Goal: Task Accomplishment & Management: Manage account settings

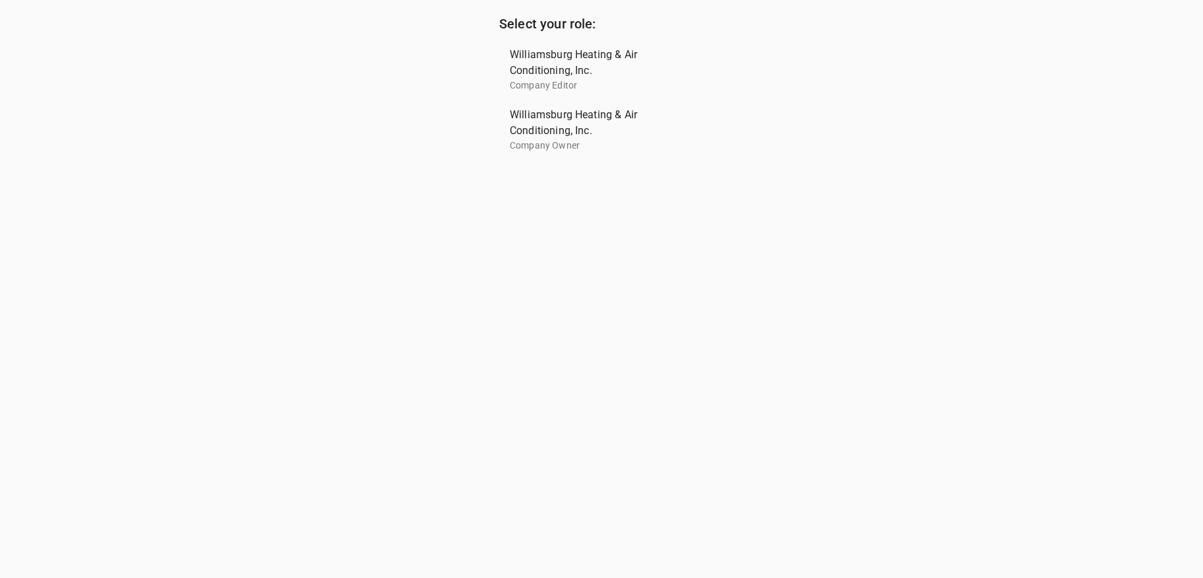
click at [533, 122] on span "Williamsburg Heating & Air Conditioning, Inc." at bounding box center [596, 123] width 173 height 32
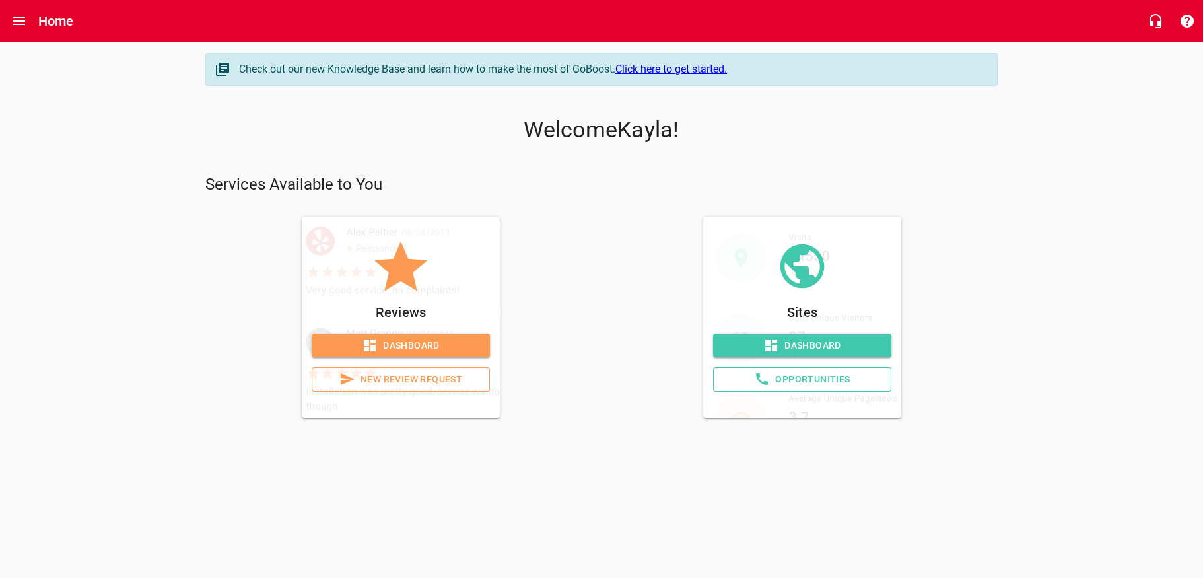
click at [442, 354] on span "Dashboard" at bounding box center [400, 345] width 157 height 17
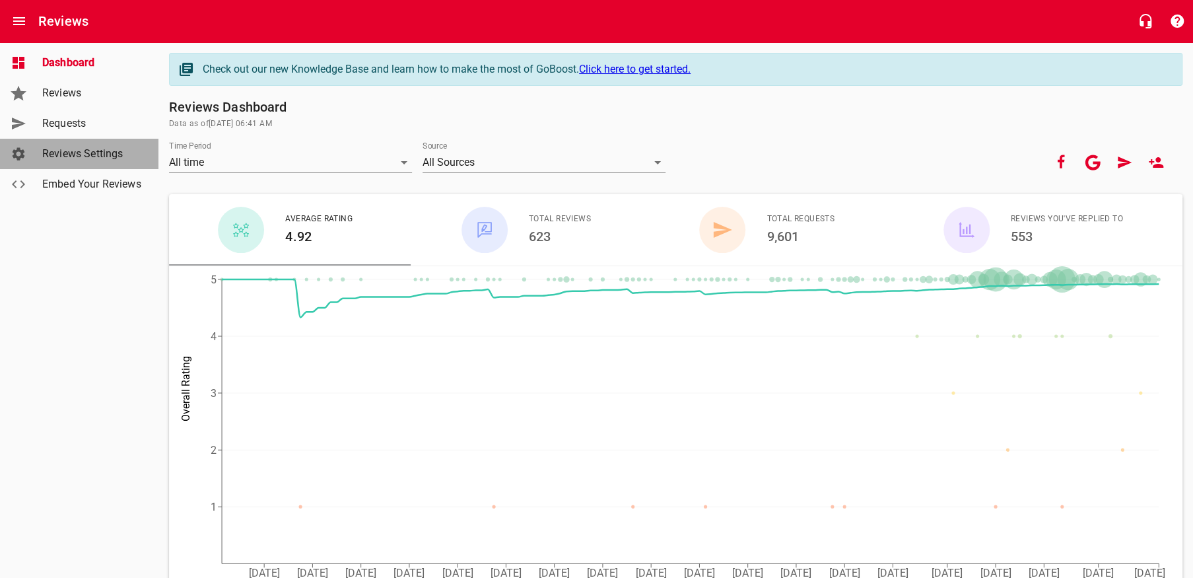
click at [79, 160] on span "Reviews Settings" at bounding box center [92, 154] width 100 height 16
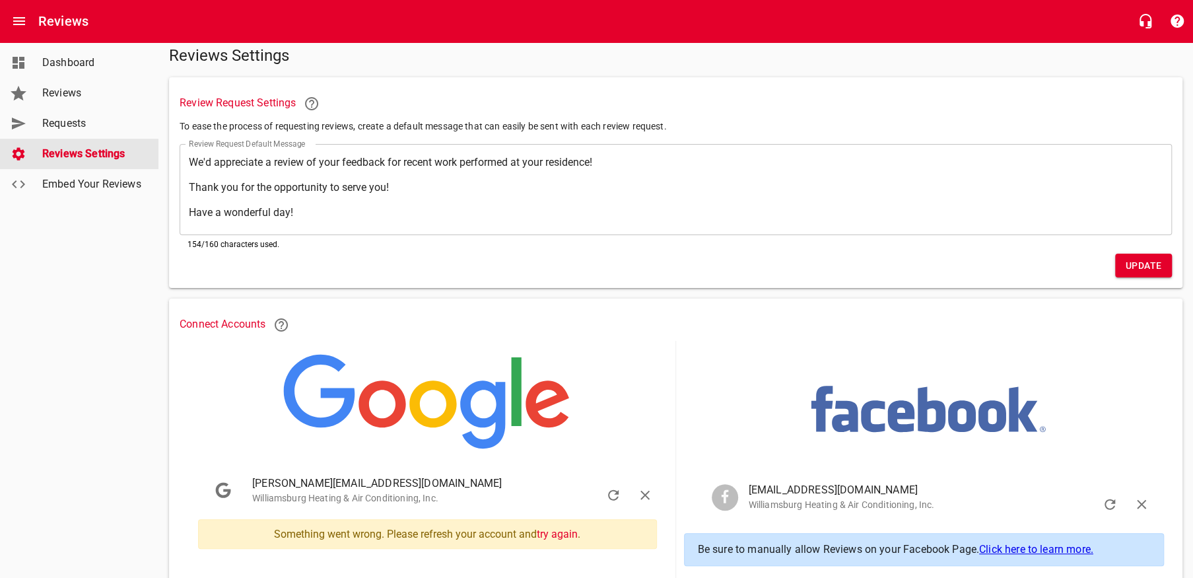
scroll to position [132, 0]
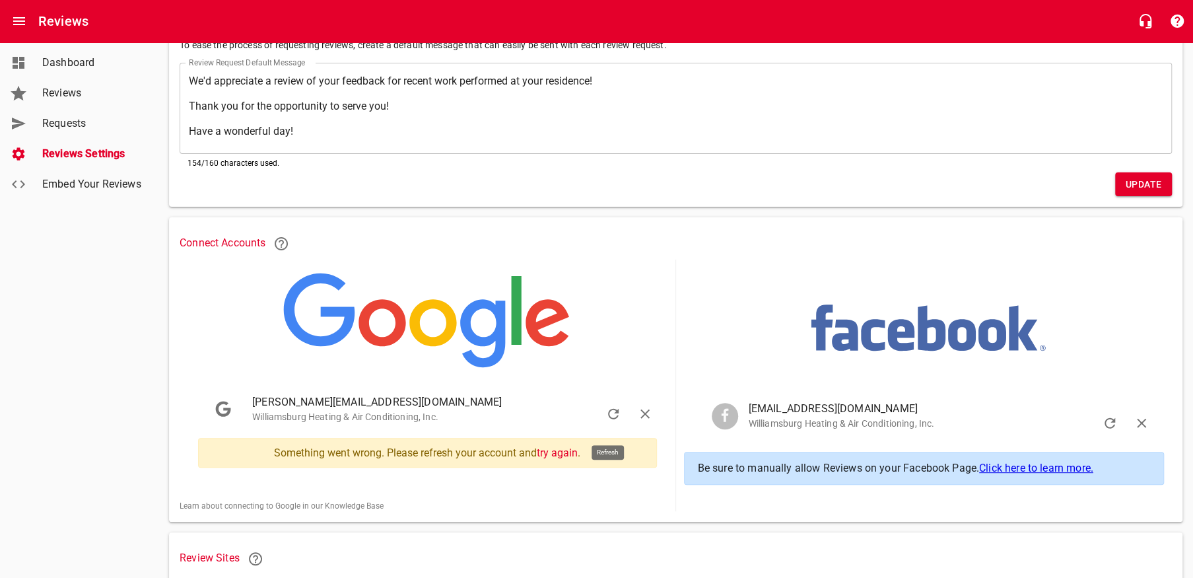
click at [616, 420] on icon "button" at bounding box center [613, 414] width 16 height 16
click at [641, 415] on icon "button" at bounding box center [644, 413] width 9 height 9
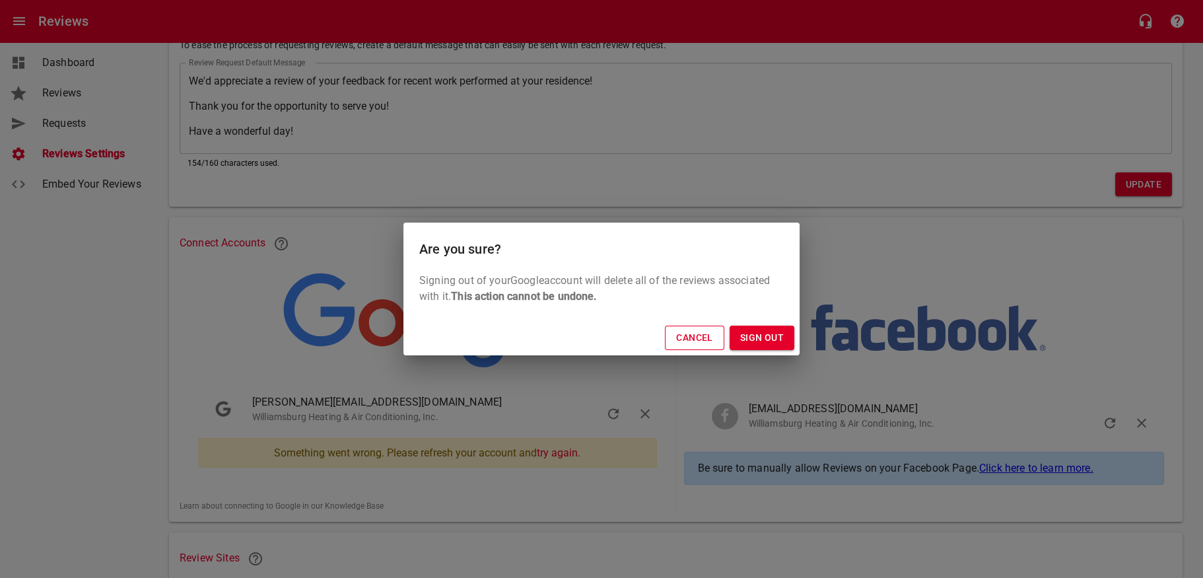
click at [685, 337] on span "Cancel" at bounding box center [694, 337] width 36 height 17
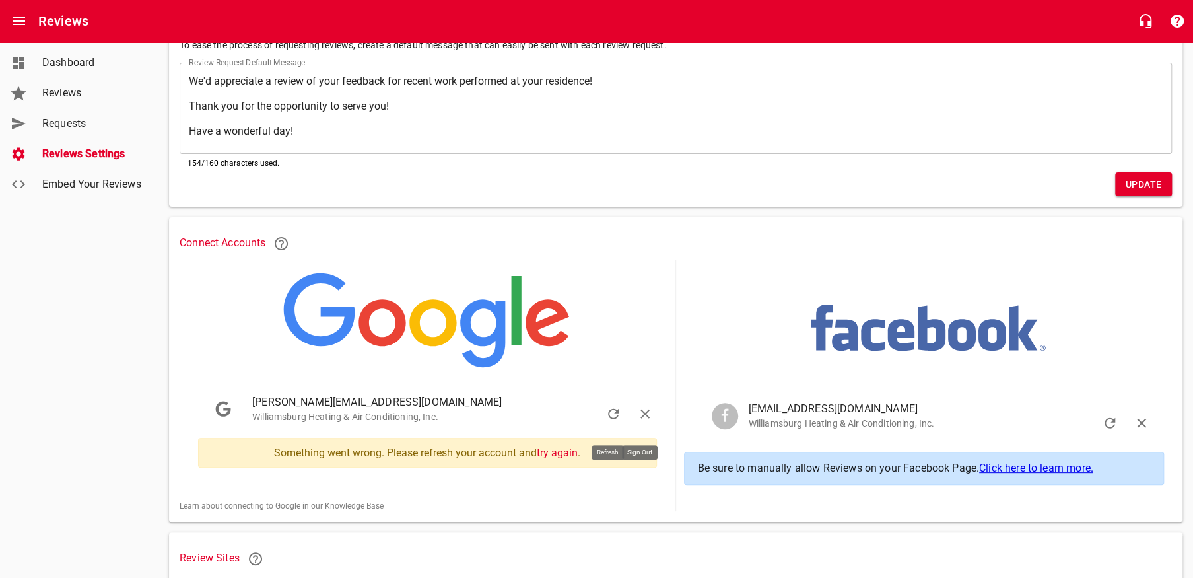
click at [616, 418] on icon "button" at bounding box center [613, 414] width 11 height 11
